Goal: Information Seeking & Learning: Check status

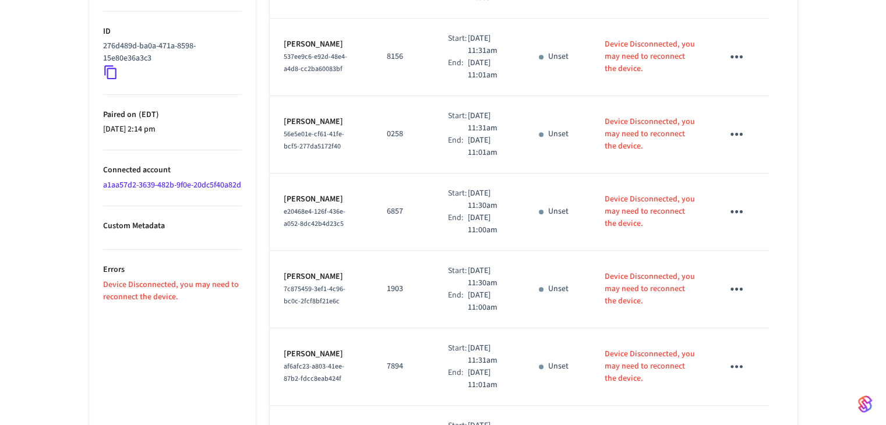
scroll to position [583, 0]
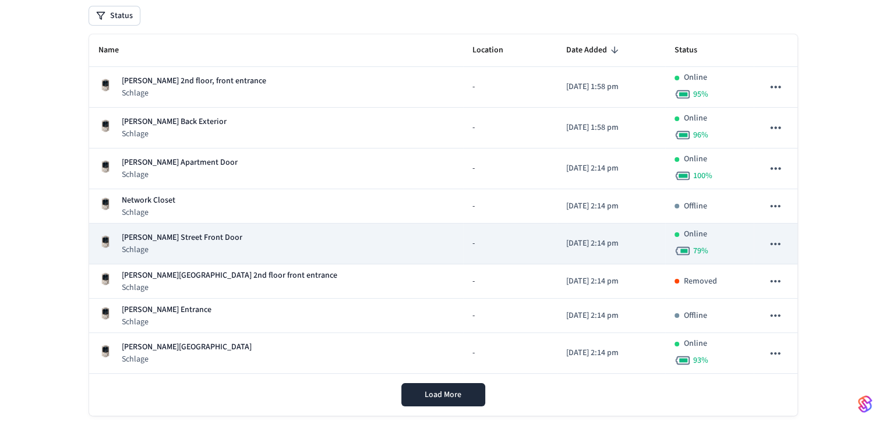
scroll to position [159, 0]
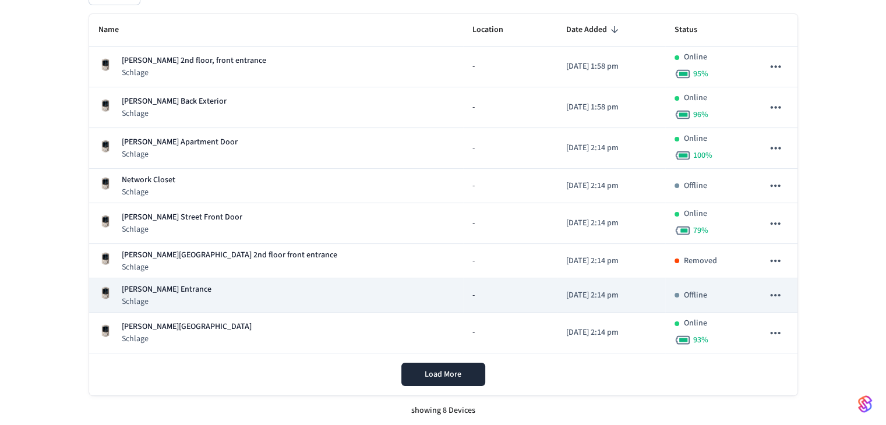
click at [472, 296] on div "-" at bounding box center [509, 296] width 75 height 12
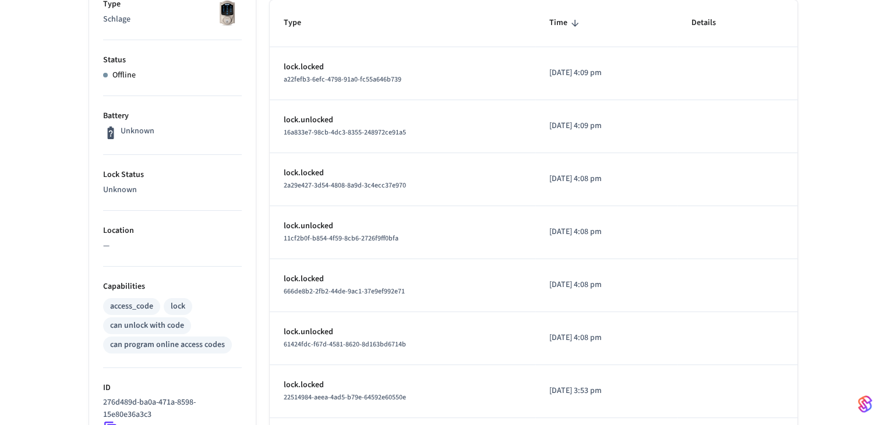
scroll to position [59, 0]
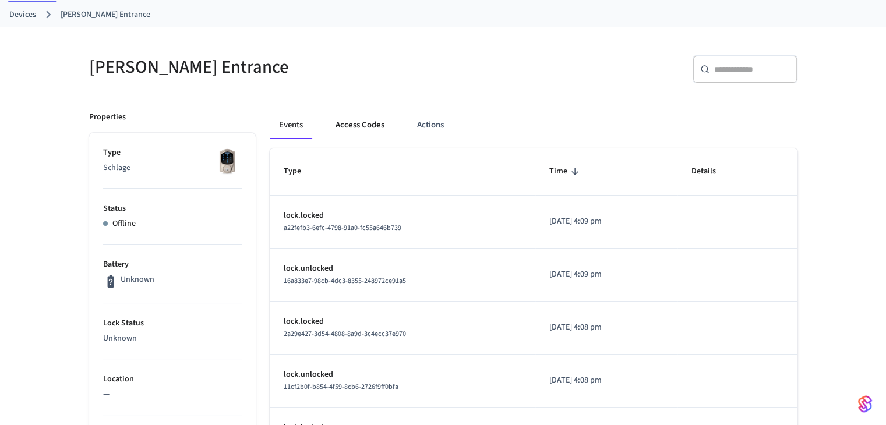
click at [359, 129] on button "Access Codes" at bounding box center [360, 125] width 68 height 28
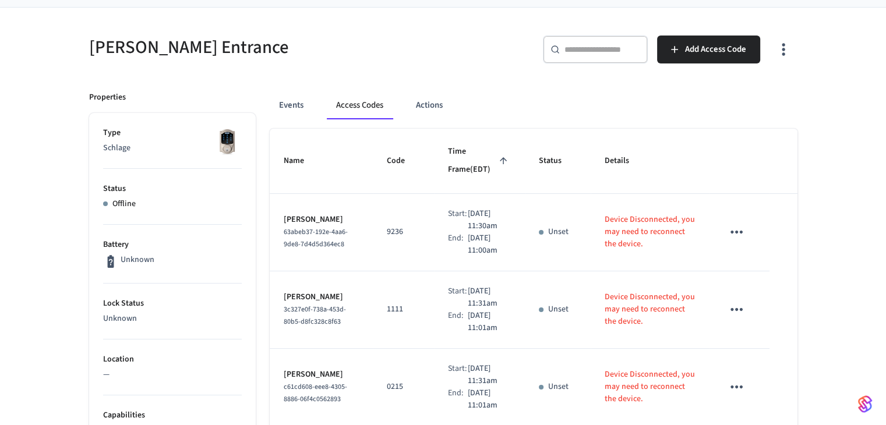
scroll to position [0, 0]
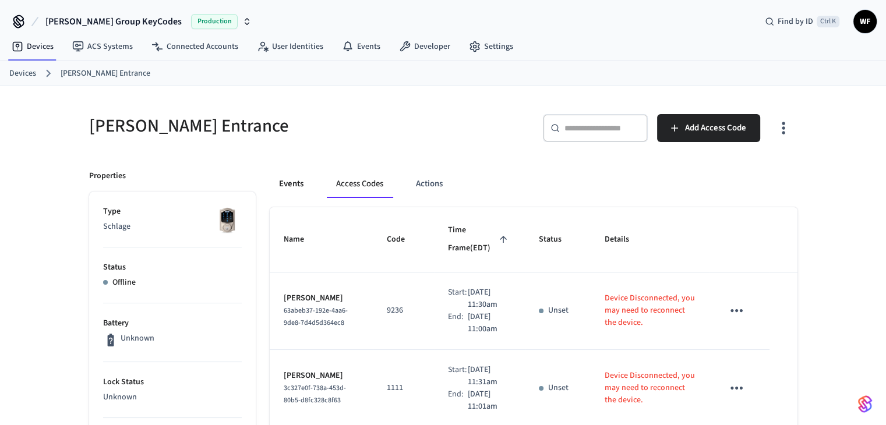
click at [287, 185] on button "Events" at bounding box center [291, 184] width 43 height 28
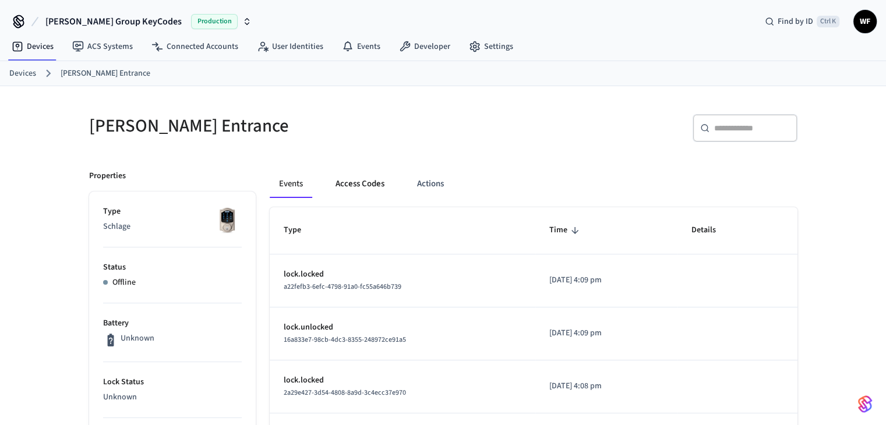
click at [367, 182] on button "Access Codes" at bounding box center [360, 184] width 68 height 28
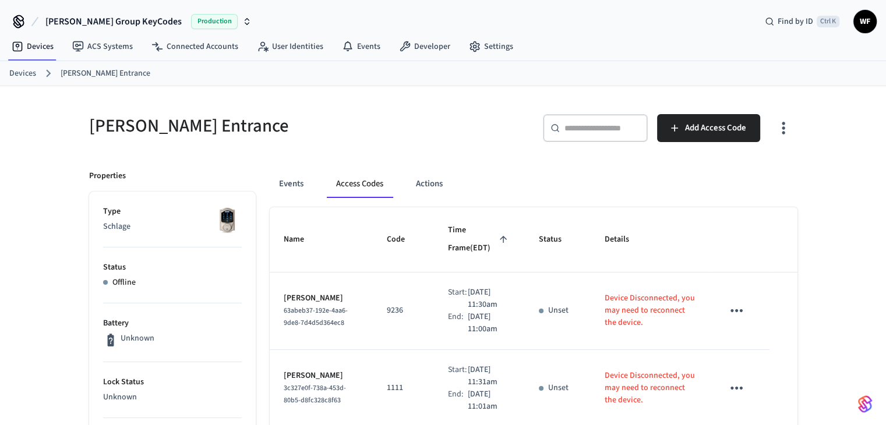
click at [19, 68] on link "Devices" at bounding box center [22, 74] width 27 height 12
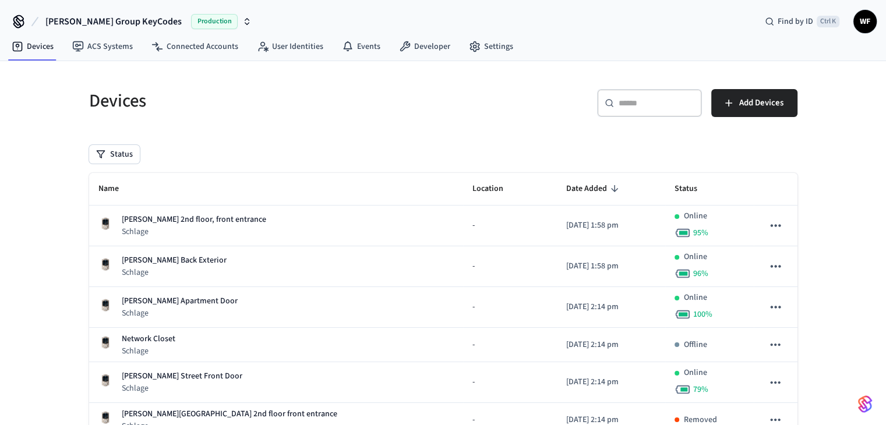
scroll to position [159, 0]
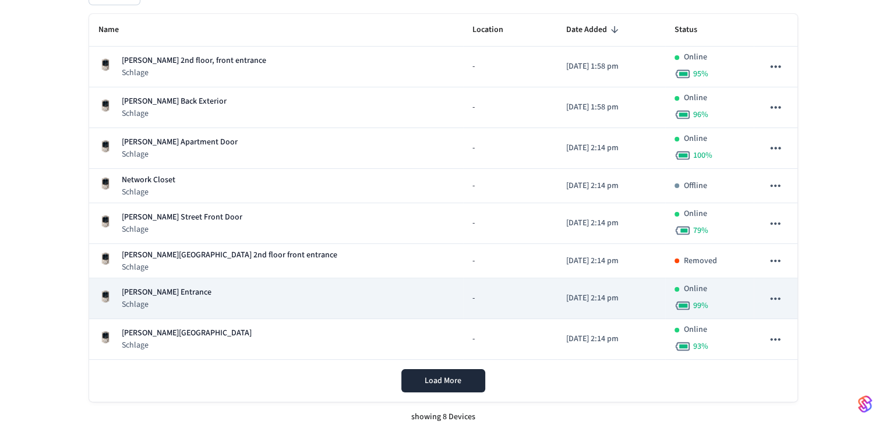
click at [254, 295] on div "[PERSON_NAME] Entrance Schlage" at bounding box center [275, 299] width 355 height 24
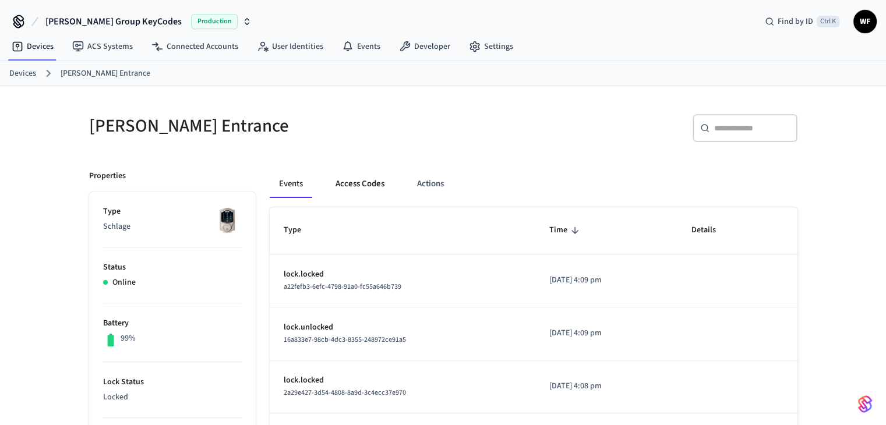
click at [361, 170] on button "Access Codes" at bounding box center [360, 184] width 68 height 28
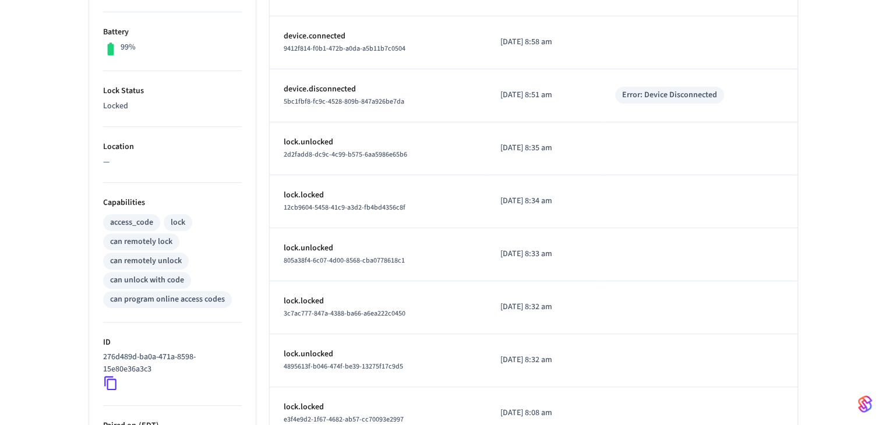
scroll to position [30, 0]
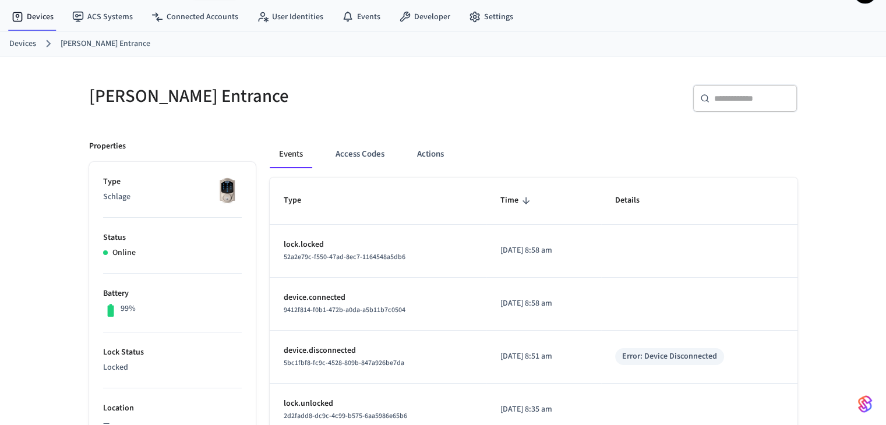
click at [41, 44] on icon at bounding box center [48, 43] width 15 height 15
click at [6, 44] on div "Devices Henry's William St Entrance" at bounding box center [443, 43] width 886 height 25
click at [15, 43] on link "Devices" at bounding box center [22, 44] width 27 height 12
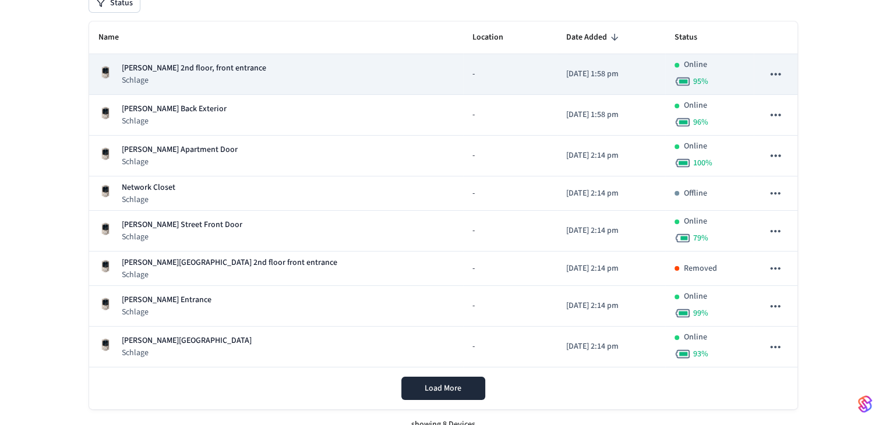
scroll to position [165, 0]
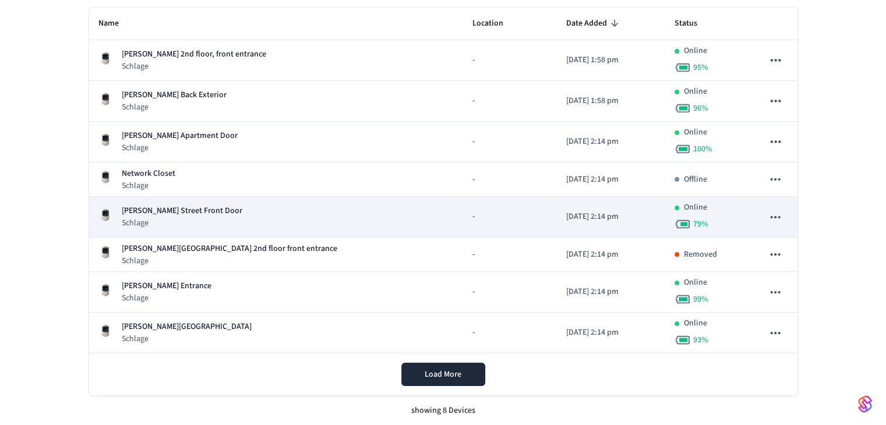
click at [291, 219] on div "Arnold Street Front Door Schlage" at bounding box center [275, 217] width 355 height 24
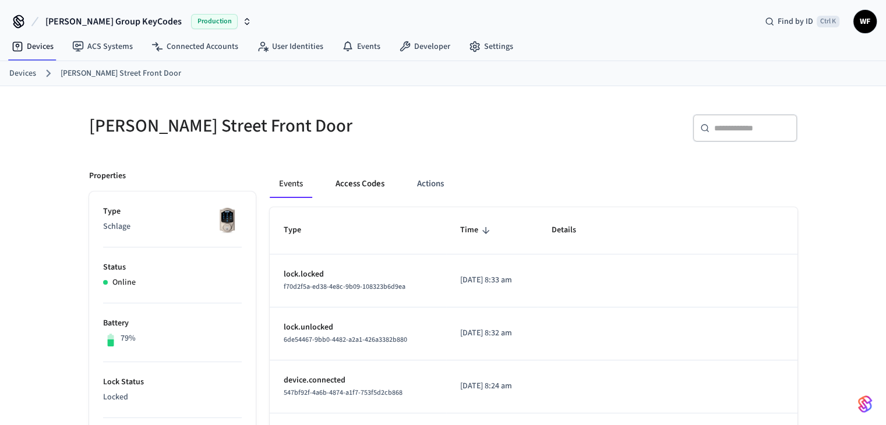
click at [356, 186] on button "Access Codes" at bounding box center [360, 184] width 68 height 28
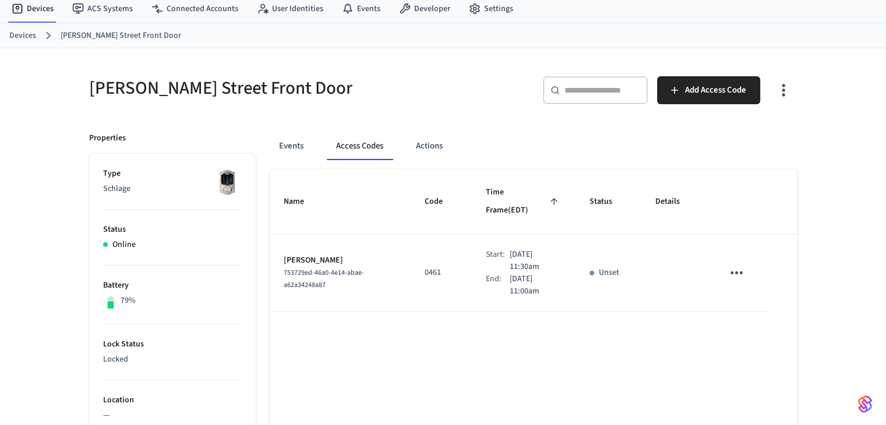
scroll to position [58, 0]
